Goal: Use online tool/utility: Utilize a website feature to perform a specific function

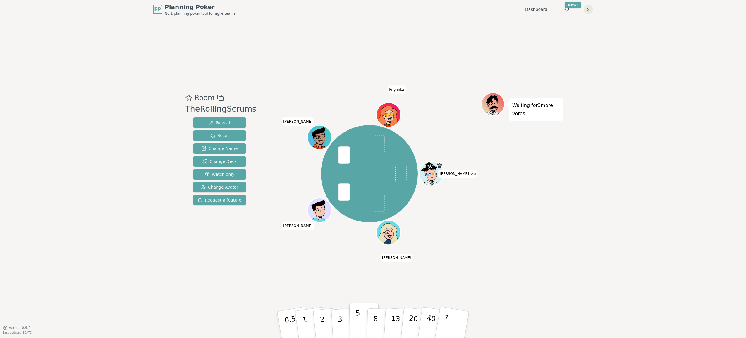
click at [354, 326] on button "5" at bounding box center [364, 324] width 30 height 44
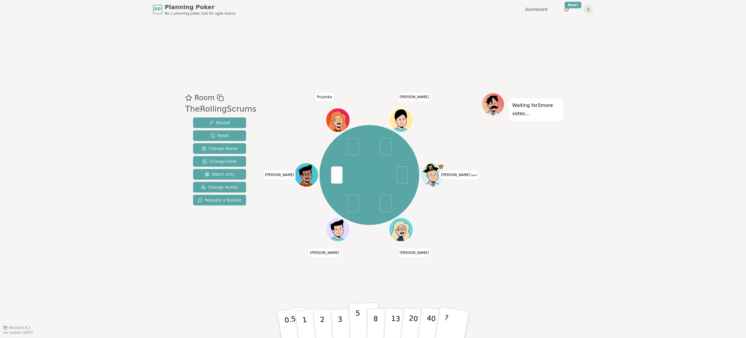
click at [361, 319] on button "5" at bounding box center [364, 324] width 30 height 44
click at [309, 275] on div "Room TheRollingScrums Reveal Reset Change Name Change Deck Watch only Change Av…" at bounding box center [373, 173] width 380 height 308
click at [340, 322] on p "3" at bounding box center [340, 325] width 6 height 32
click at [362, 326] on button "5" at bounding box center [364, 324] width 30 height 44
click at [341, 321] on p "3" at bounding box center [340, 325] width 6 height 32
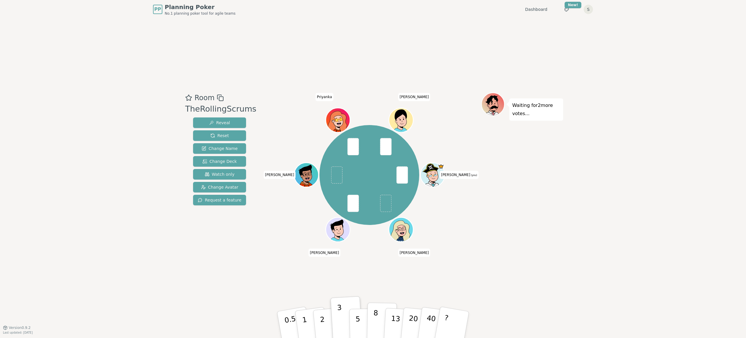
click at [377, 321] on button "8" at bounding box center [382, 324] width 30 height 44
click at [354, 321] on button "5" at bounding box center [364, 324] width 30 height 44
click at [360, 321] on button "5" at bounding box center [364, 324] width 30 height 44
click at [343, 322] on button "3" at bounding box center [347, 325] width 32 height 46
click at [361, 325] on button "5" at bounding box center [364, 324] width 30 height 44
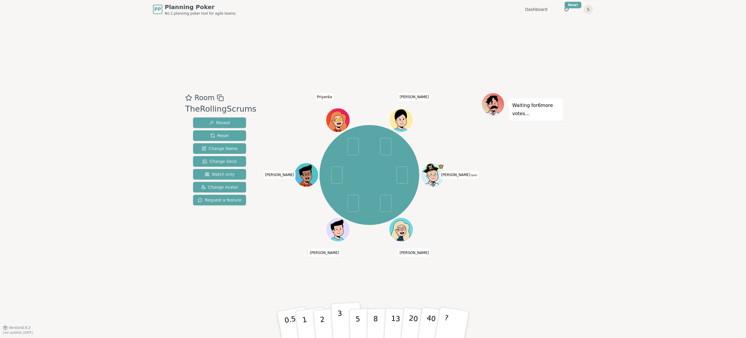
click at [340, 318] on p "3" at bounding box center [340, 325] width 6 height 32
click at [439, 279] on div "Room TheRollingScrums Reveal Reset Change Name Change Deck Watch only Change Av…" at bounding box center [373, 173] width 380 height 308
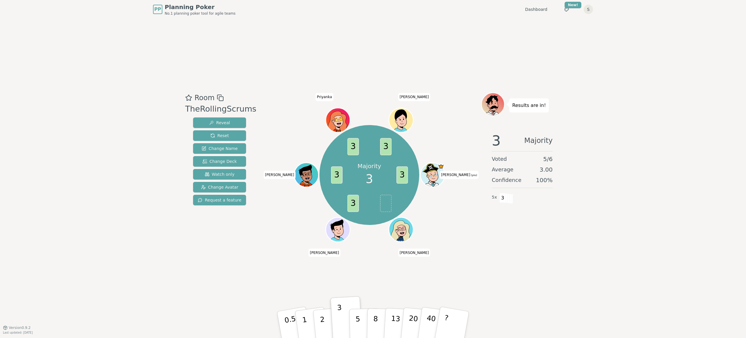
drag, startPoint x: 489, startPoint y: 215, endPoint x: 486, endPoint y: 215, distance: 3.5
click at [488, 215] on div "3 Majority Voted 5 / 6 Average 3.00 Confidence 100 % 5 x 3" at bounding box center [522, 186] width 82 height 117
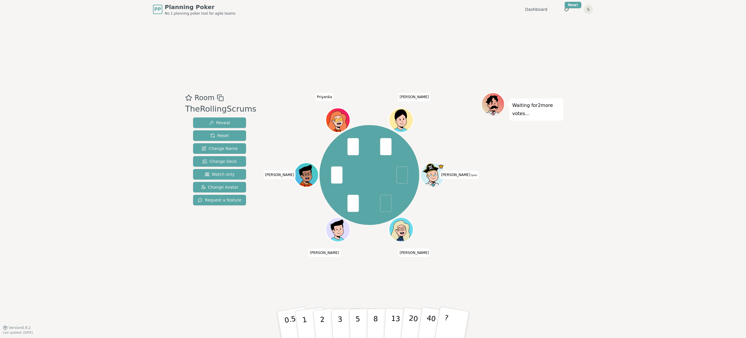
click at [224, 319] on div "Room TheRollingScrums Reveal Reset Change Name Change Deck Watch only Change Av…" at bounding box center [373, 173] width 380 height 308
click at [341, 326] on p "3" at bounding box center [340, 325] width 6 height 32
